Goal: Task Accomplishment & Management: Manage account settings

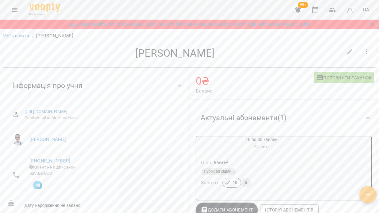
scroll to position [40, 0]
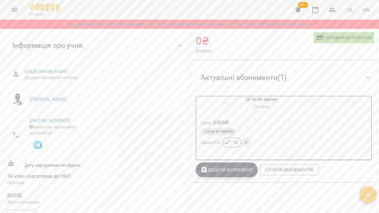
click at [17, 13] on icon "Menu" at bounding box center [14, 9] width 7 height 7
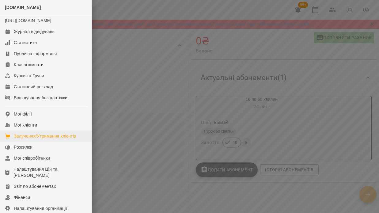
click at [54, 139] on div "Залучення/Утримання клієнтів" at bounding box center [45, 136] width 63 height 6
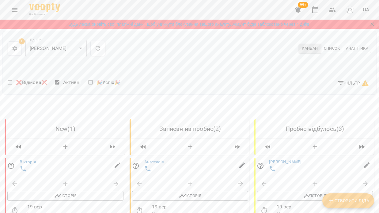
scroll to position [27, 0]
click at [14, 9] on icon "Menu" at bounding box center [15, 10] width 6 height 4
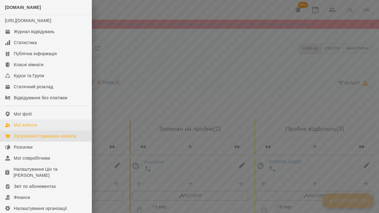
click at [37, 128] on div "Мої клієнти" at bounding box center [25, 125] width 23 height 6
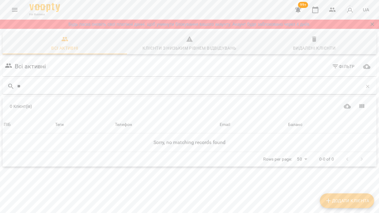
type input "*"
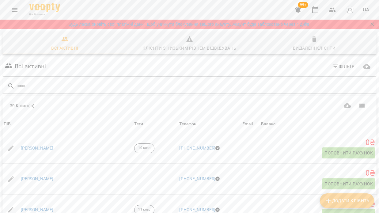
click at [329, 45] on div "Видалені клієнти" at bounding box center [314, 47] width 43 height 7
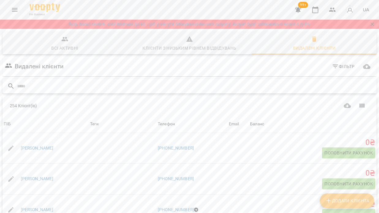
click at [136, 86] on input "text" at bounding box center [195, 86] width 357 height 10
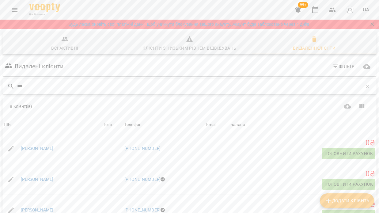
type input "****"
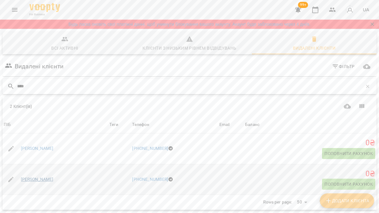
scroll to position [27, 0]
click at [54, 177] on link "[PERSON_NAME]" at bounding box center [37, 180] width 33 height 6
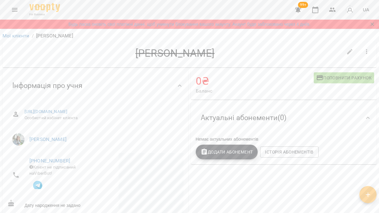
click at [352, 50] on icon "button" at bounding box center [350, 51] width 7 height 7
select select "**"
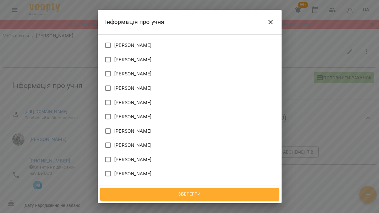
scroll to position [368, 0]
click at [128, 128] on span "[PERSON_NAME]" at bounding box center [132, 131] width 37 height 7
click at [184, 196] on span "Зберегти" at bounding box center [190, 195] width 166 height 8
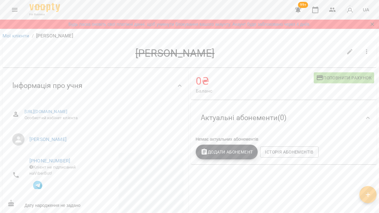
click at [368, 51] on icon "button" at bounding box center [367, 51] width 7 height 7
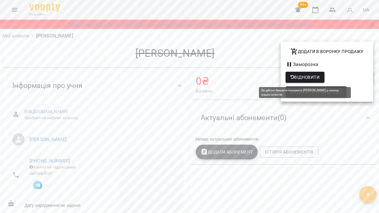
click at [304, 77] on span "Відновити" at bounding box center [305, 77] width 29 height 7
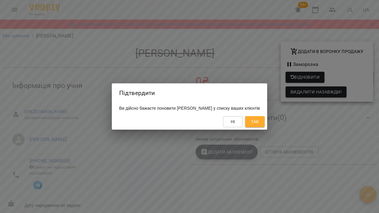
click at [264, 125] on button "Так" at bounding box center [255, 121] width 20 height 11
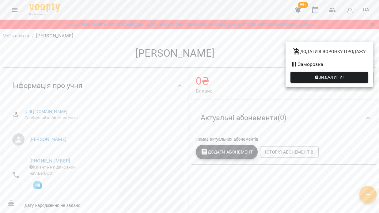
click at [171, 133] on div at bounding box center [189, 106] width 379 height 213
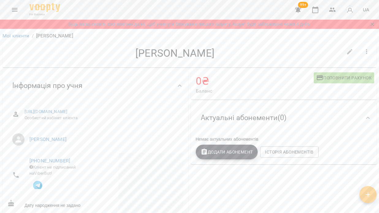
click at [231, 154] on span "Додати Абонемент" at bounding box center [227, 151] width 52 height 7
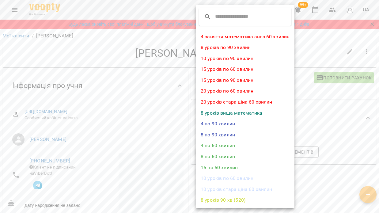
click at [231, 145] on li "4 по 60 хвилин" at bounding box center [245, 145] width 99 height 11
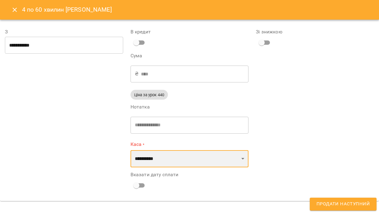
click at [167, 153] on select "**********" at bounding box center [190, 158] width 118 height 17
select select "****"
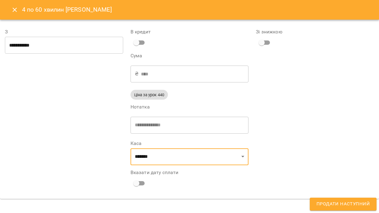
click at [330, 202] on span "Продати наступний" at bounding box center [343, 204] width 53 height 8
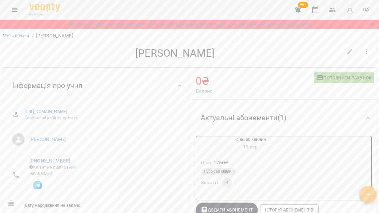
click at [18, 37] on link "Мої клієнти" at bounding box center [15, 36] width 27 height 6
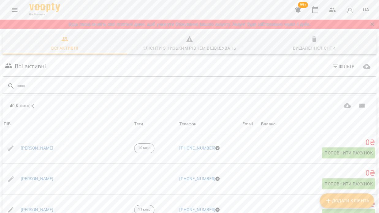
click at [17, 7] on icon "Menu" at bounding box center [14, 9] width 7 height 7
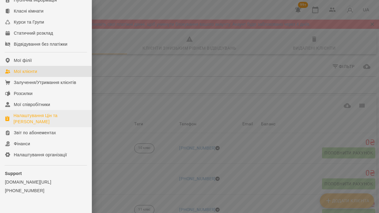
scroll to position [55, 0]
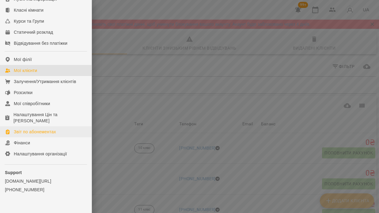
click at [44, 135] on div "Звіт по абонементах" at bounding box center [35, 132] width 42 height 6
